Goal: Task Accomplishment & Management: Use online tool/utility

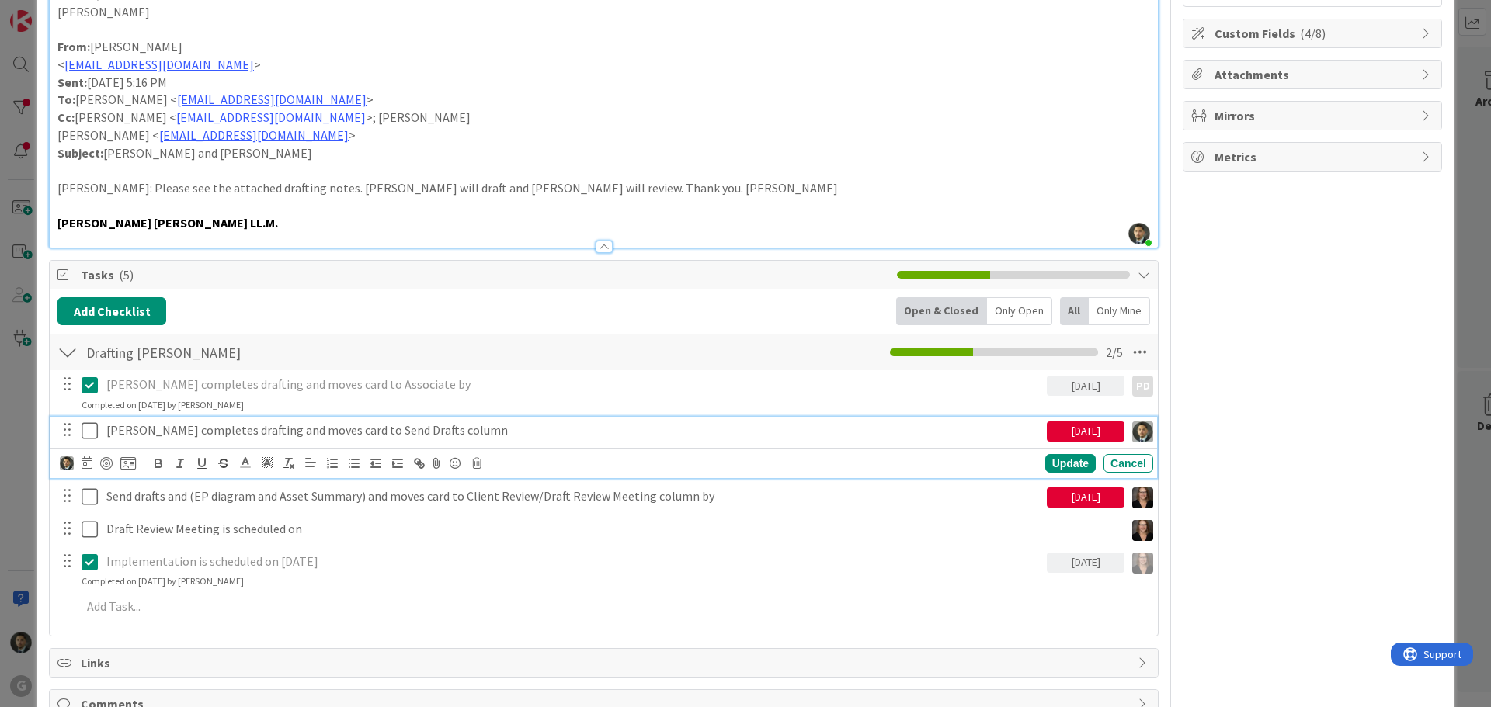
click at [99, 436] on button at bounding box center [91, 431] width 19 height 25
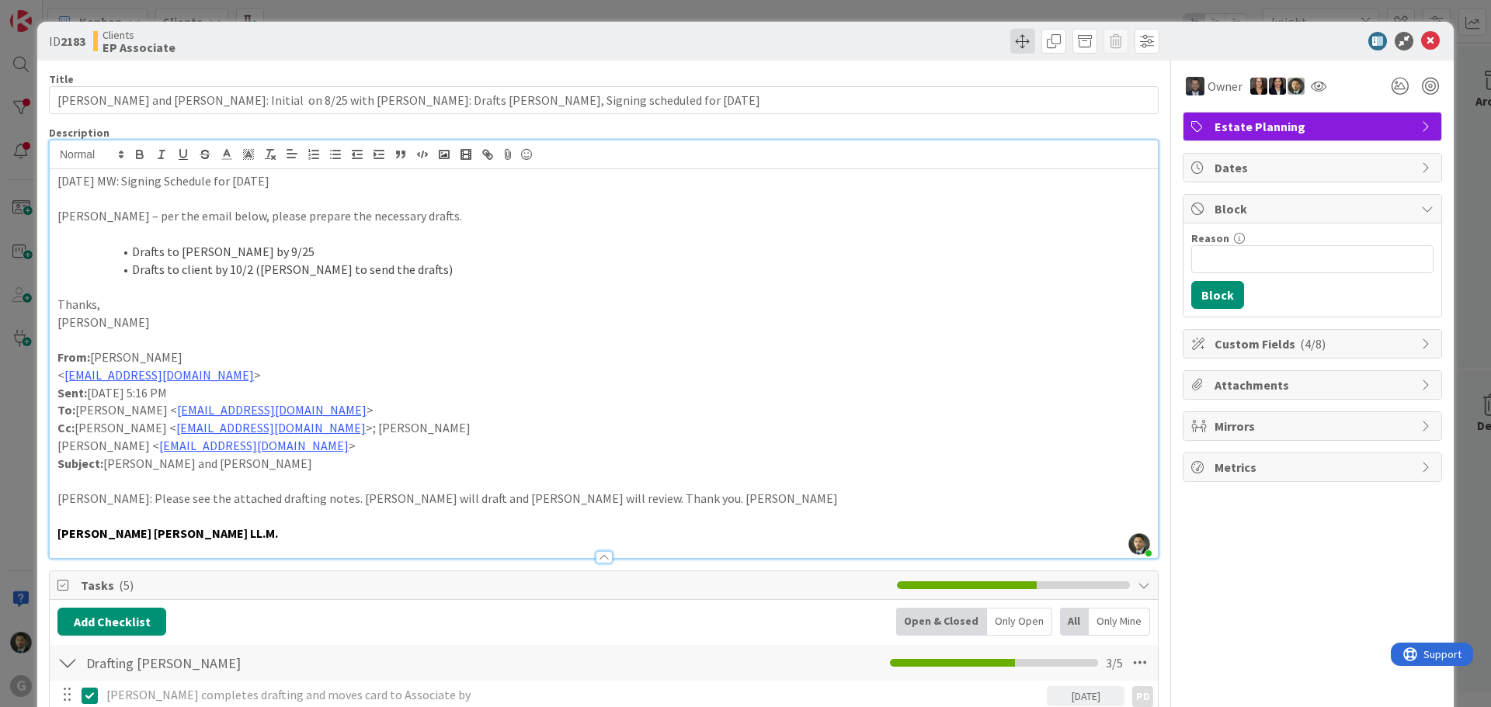
click at [1010, 52] on span at bounding box center [1022, 41] width 25 height 25
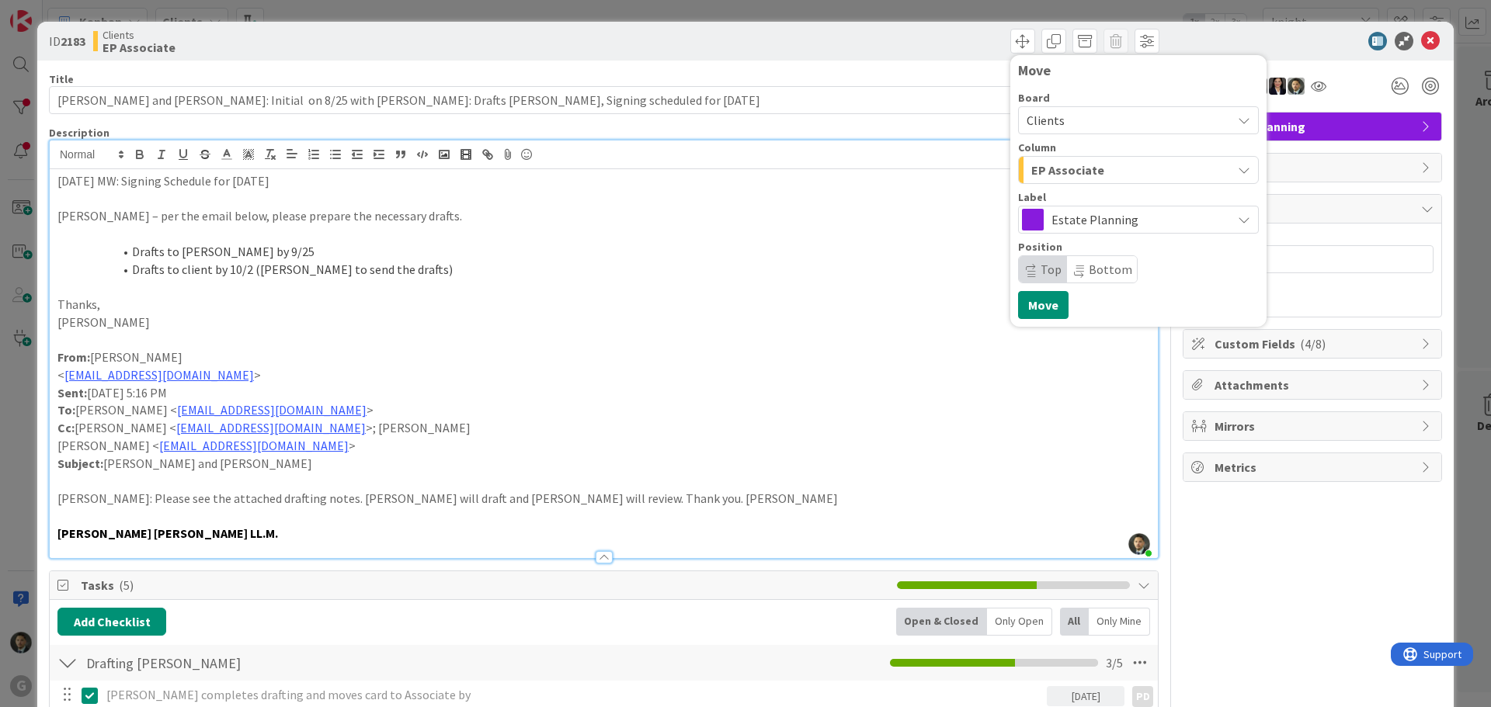
click at [1048, 182] on button "EP Associate" at bounding box center [1138, 170] width 241 height 28
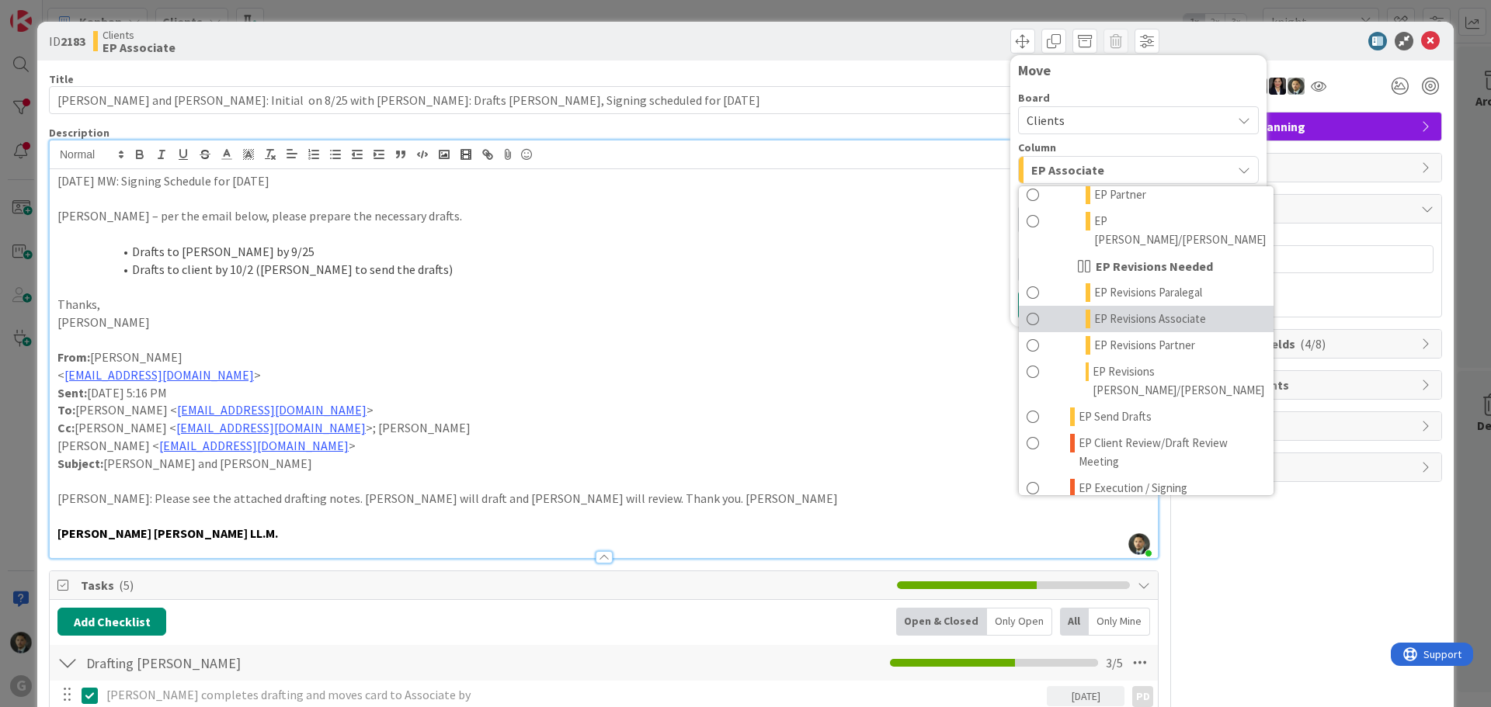
scroll to position [233, 0]
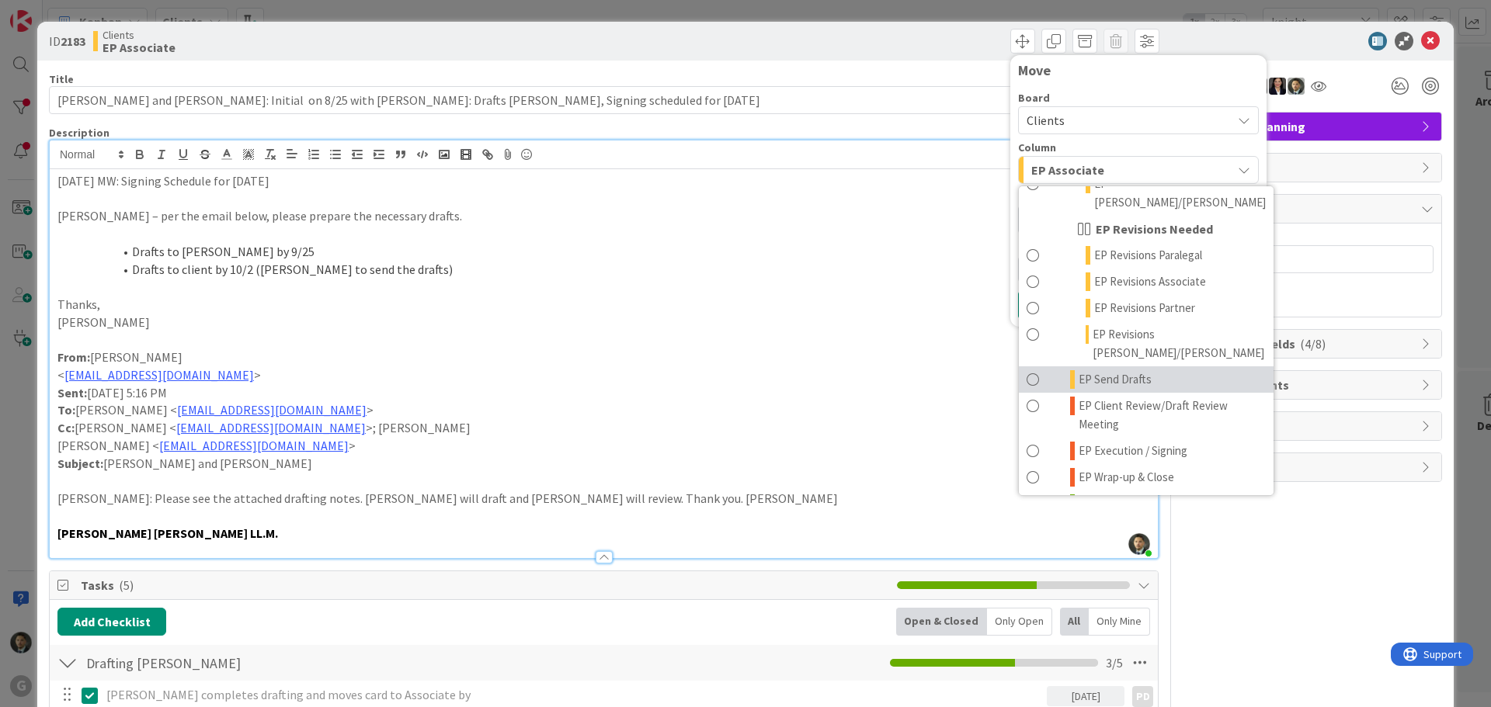
click at [1113, 370] on span "EP Send Drafts" at bounding box center [1115, 379] width 73 height 19
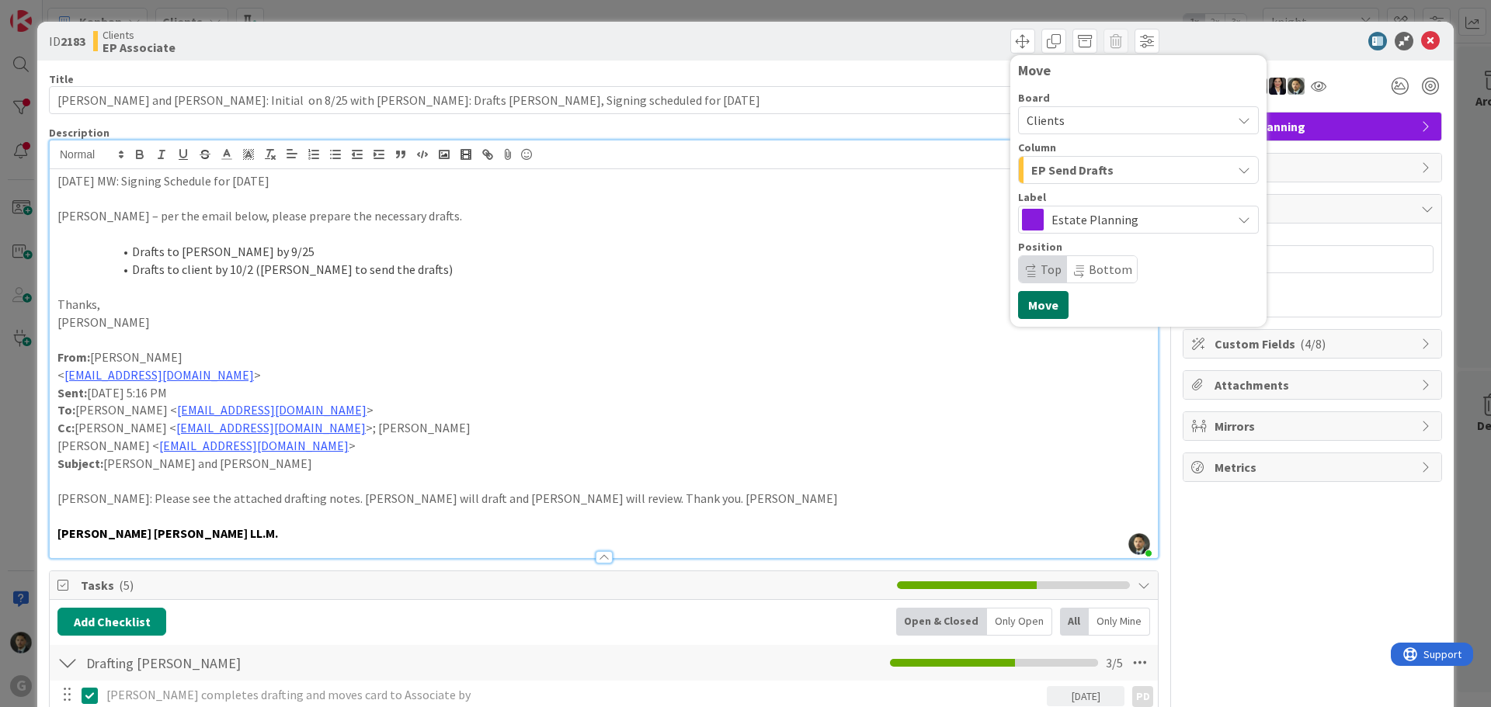
click at [1020, 303] on button "Move" at bounding box center [1043, 305] width 50 height 28
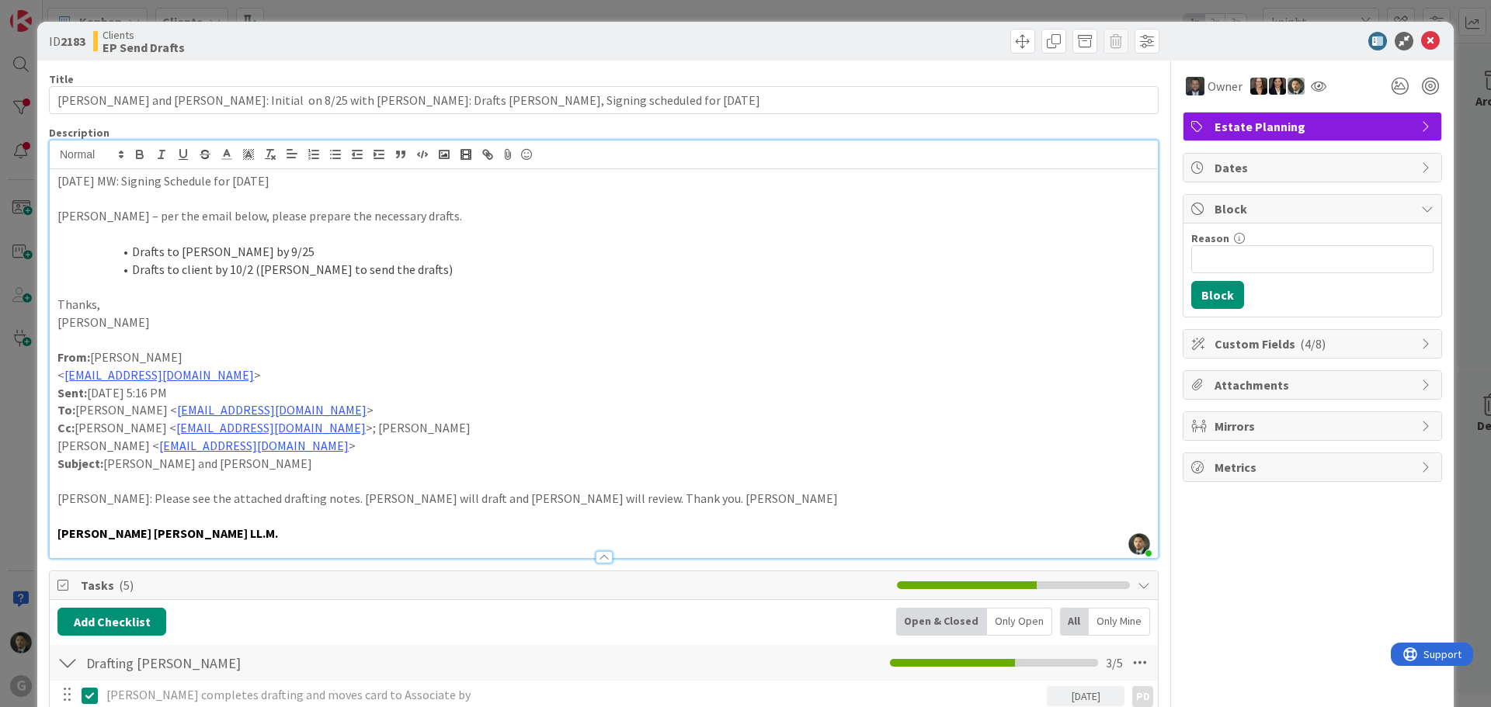
click at [876, 2] on div "ID 2183 Clients EP Send Drafts Move Move Title 110 / 128 [PERSON_NAME] and [PER…" at bounding box center [745, 353] width 1491 height 707
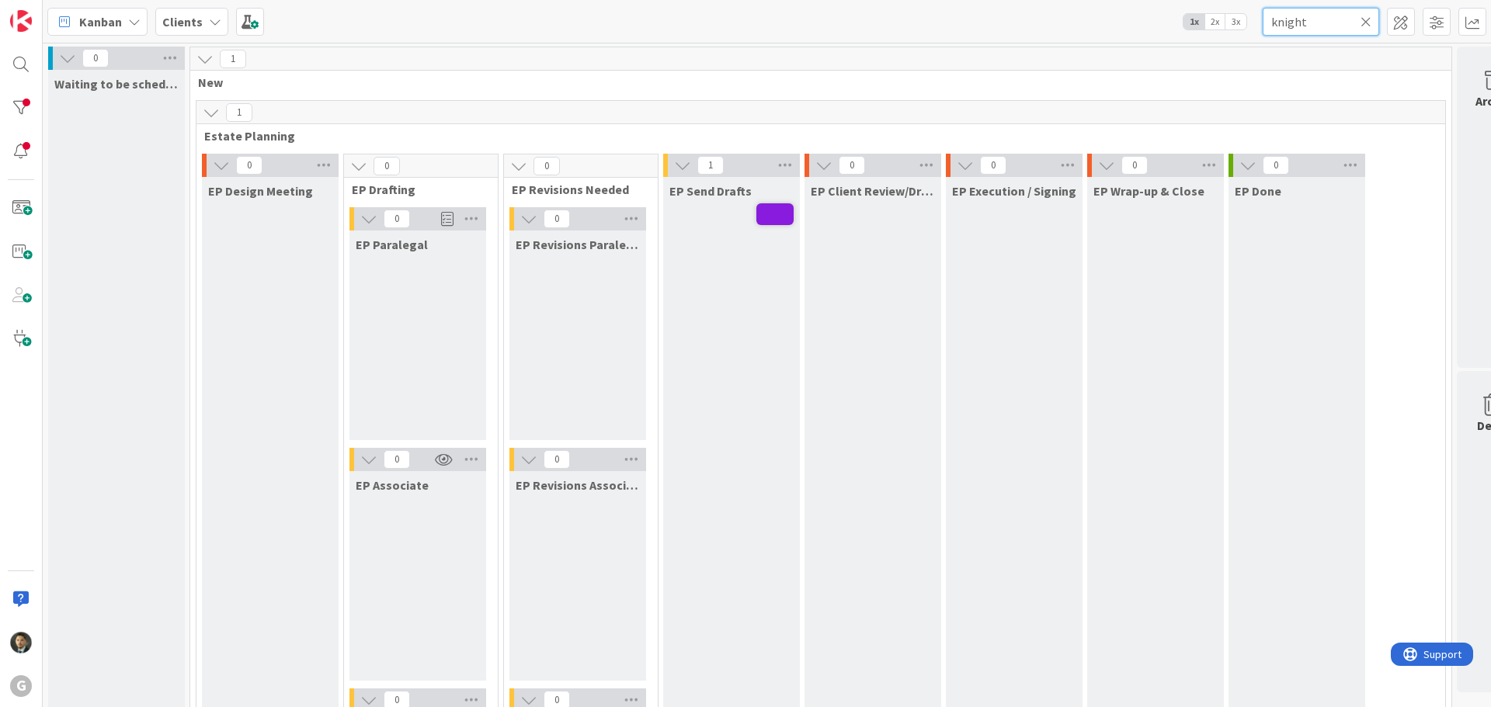
drag, startPoint x: 1314, startPoint y: 24, endPoint x: 1194, endPoint y: 26, distance: 120.4
click at [1194, 26] on div "Kanban Clients 1x 2x 3x knight" at bounding box center [767, 21] width 1448 height 43
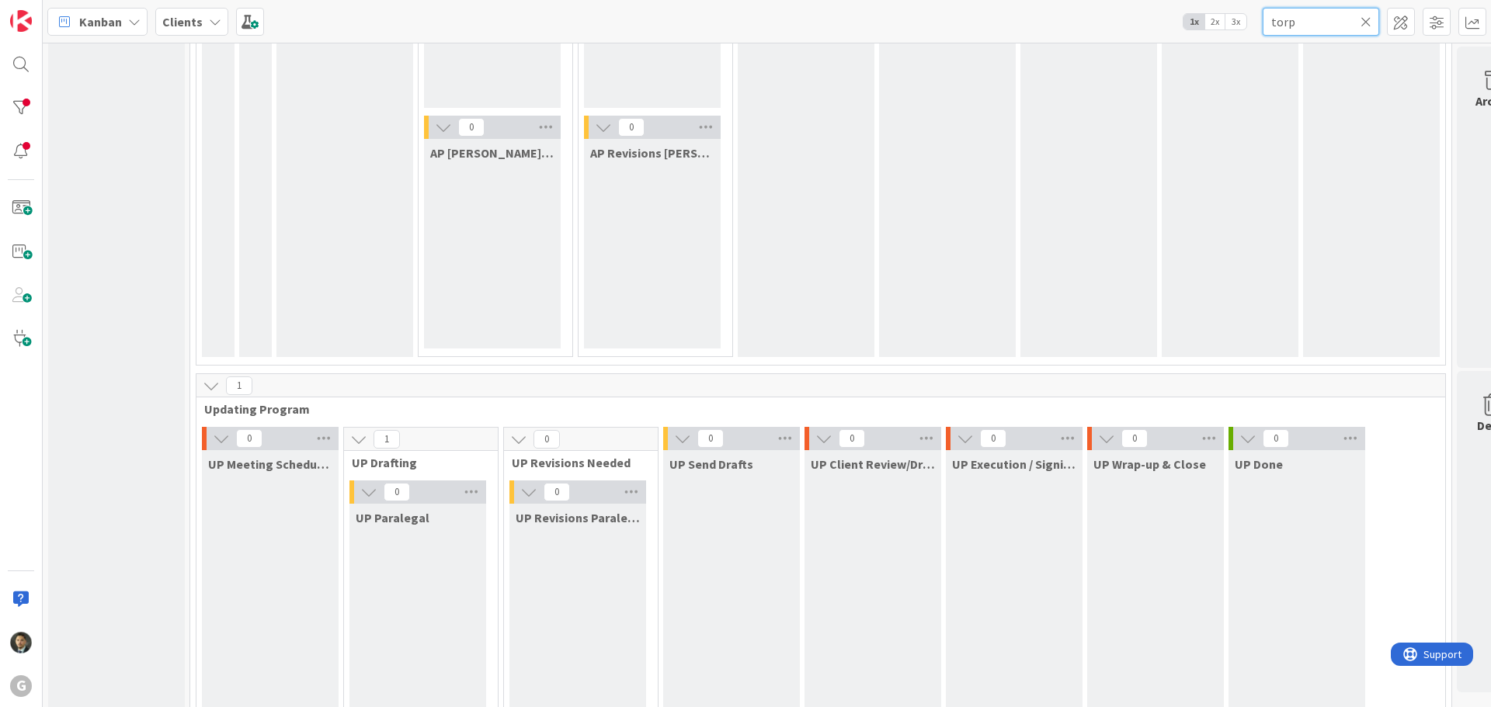
scroll to position [2485, 0]
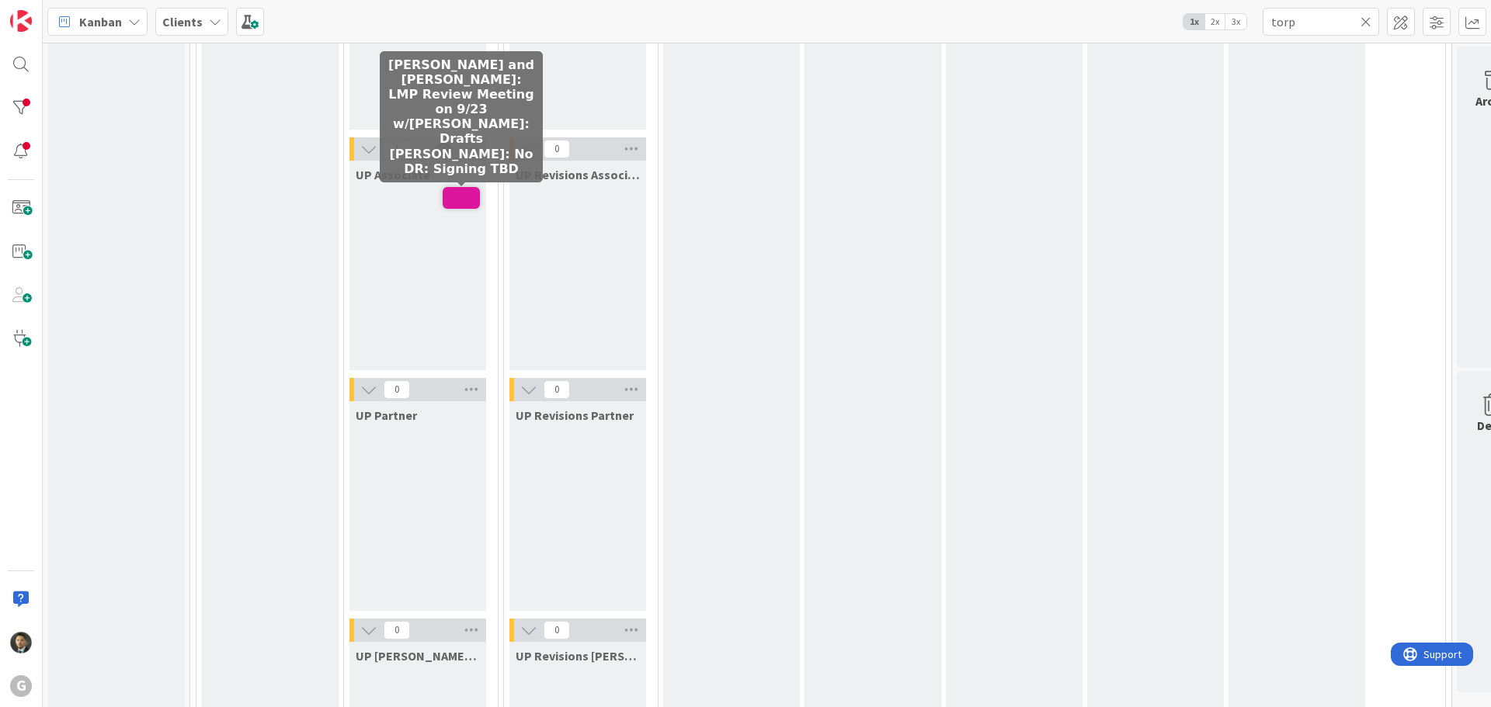
click at [452, 203] on span at bounding box center [461, 198] width 37 height 22
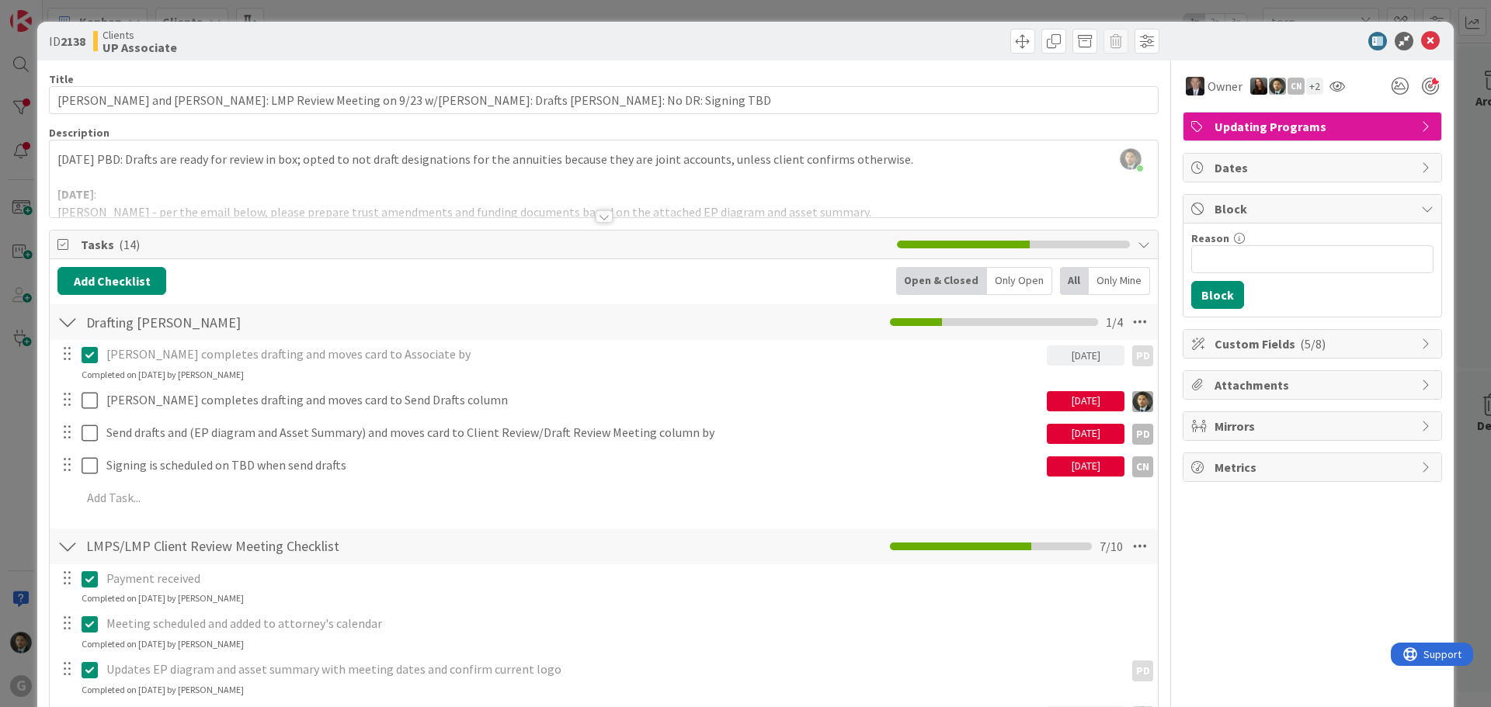
click at [1155, 18] on div "ID 2138 Clients UP Associate Title 94 / 128 [PERSON_NAME] and [PERSON_NAME]: LM…" at bounding box center [745, 353] width 1491 height 707
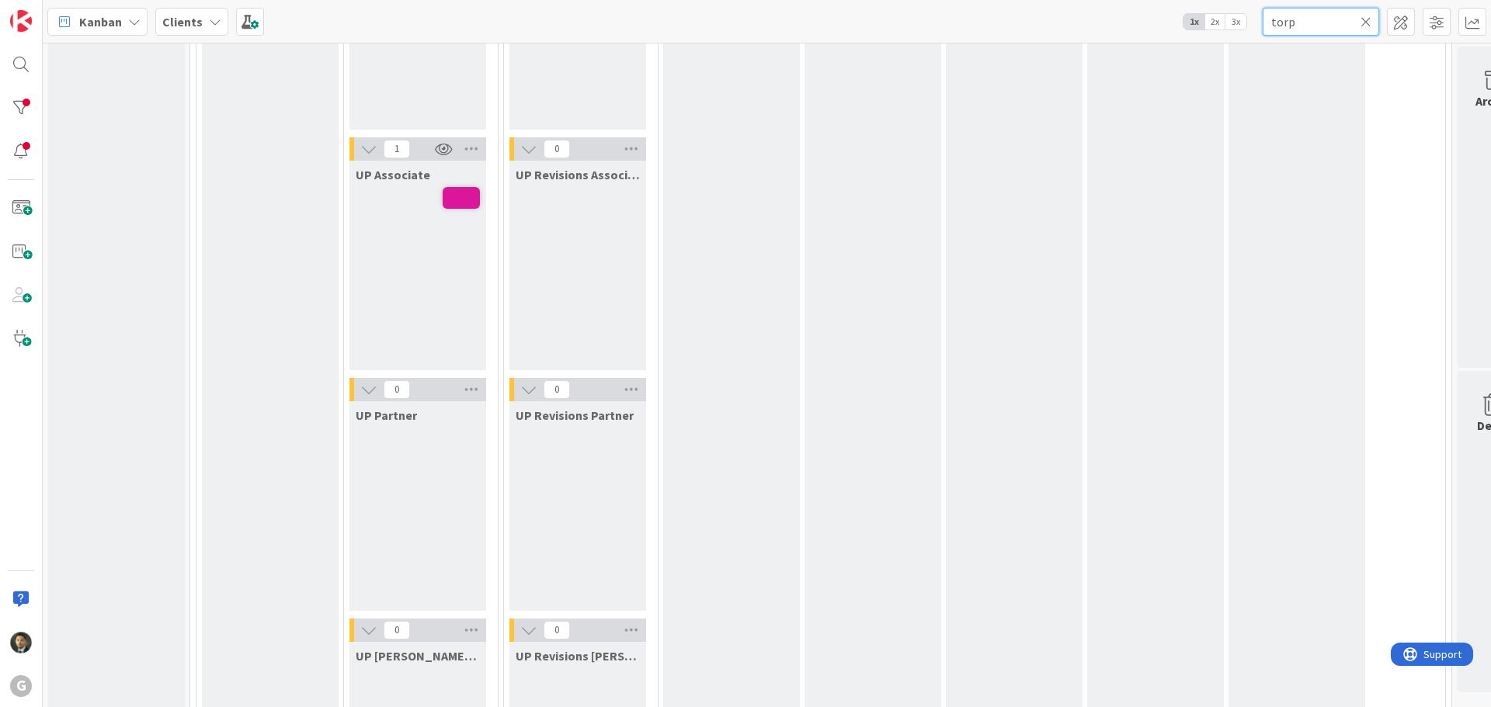
drag, startPoint x: 1310, startPoint y: 17, endPoint x: 1180, endPoint y: 23, distance: 130.6
click at [1180, 23] on div "Kanban Clients 1x 2x 3x torp" at bounding box center [767, 21] width 1448 height 43
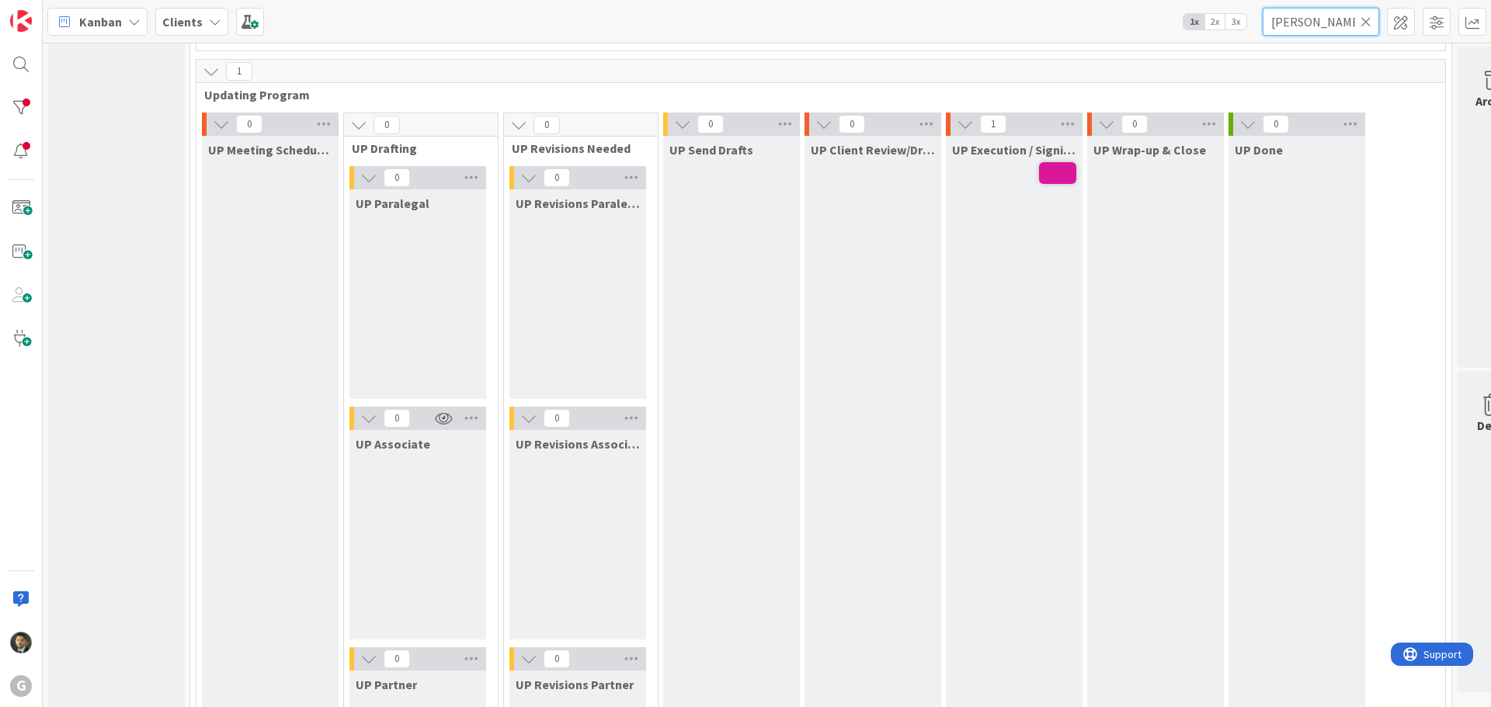
scroll to position [1941, 0]
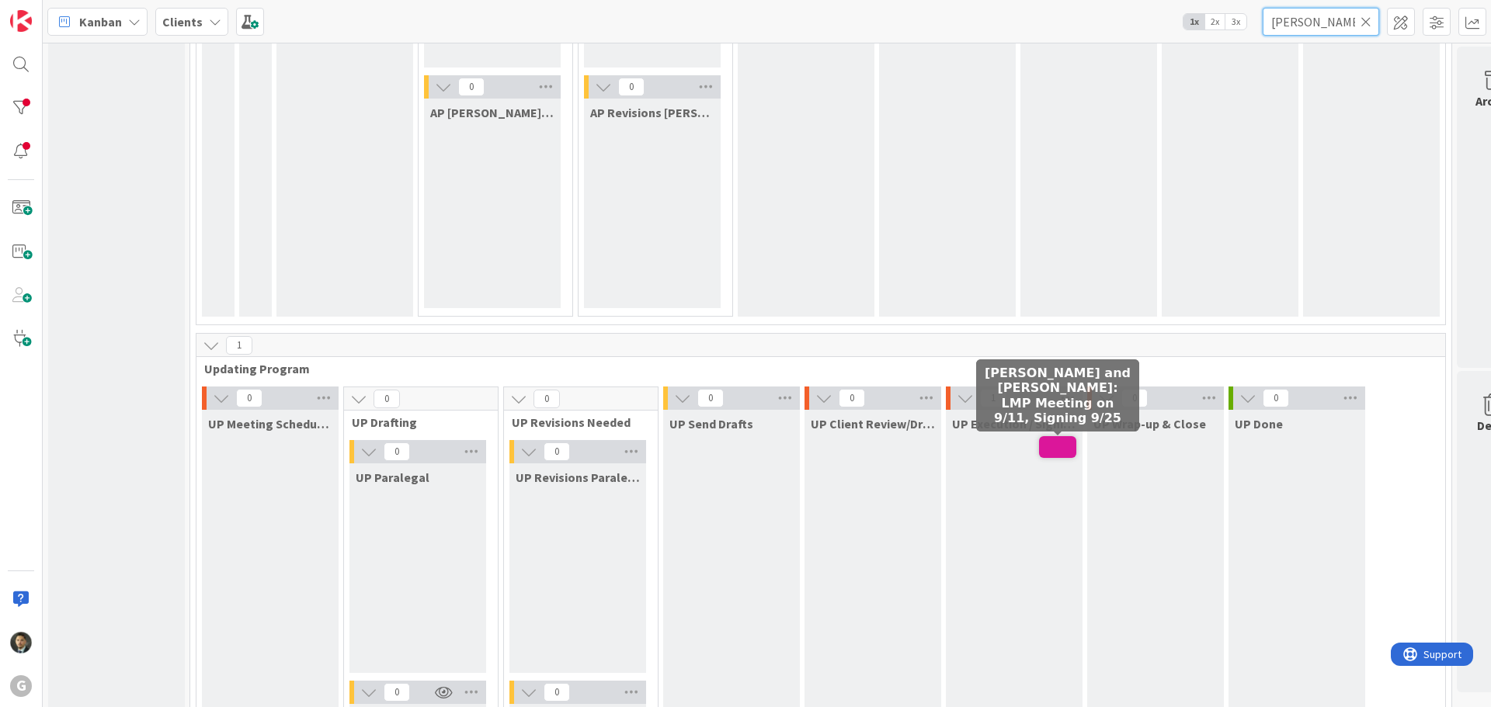
type input "[PERSON_NAME]"
click at [1048, 453] on span at bounding box center [1057, 447] width 37 height 22
